Goal: Find specific page/section

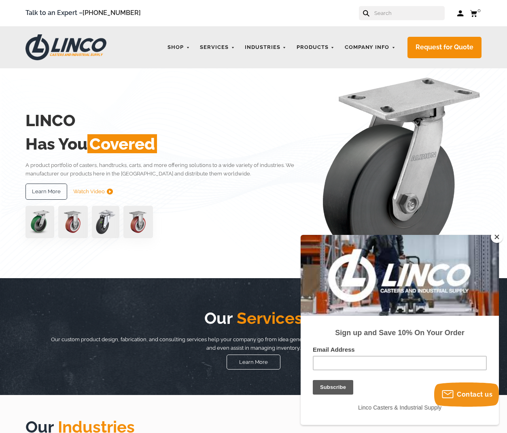
click at [501, 236] on button "Close" at bounding box center [497, 237] width 12 height 12
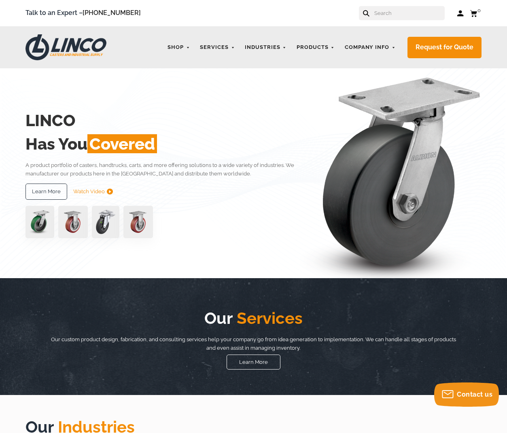
click at [0, 0] on link "FAQs" at bounding box center [0, 0] width 0 height 0
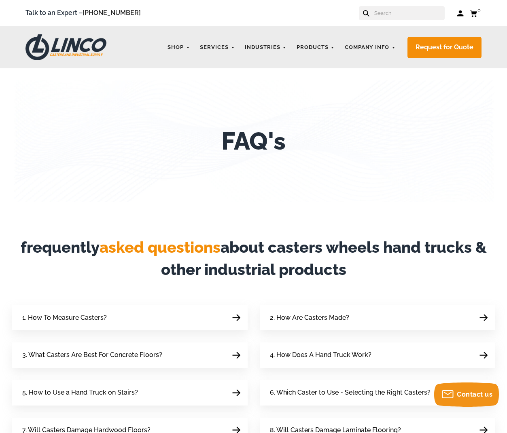
click at [398, 12] on input "text" at bounding box center [408, 13] width 71 height 14
type input "w9"
click at [363, 10] on button at bounding box center [365, 12] width 5 height 5
click at [369, 14] on icon at bounding box center [366, 13] width 6 height 6
